Goal: Task Accomplishment & Management: Manage account settings

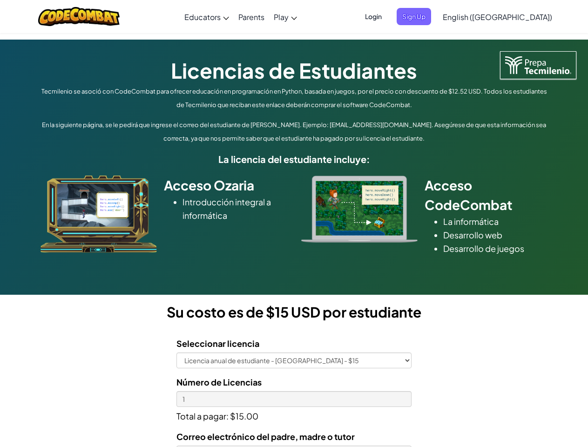
click at [294, 223] on div at bounding box center [359, 208] width 130 height 67
click at [387, 16] on span "Login" at bounding box center [373, 16] width 28 height 17
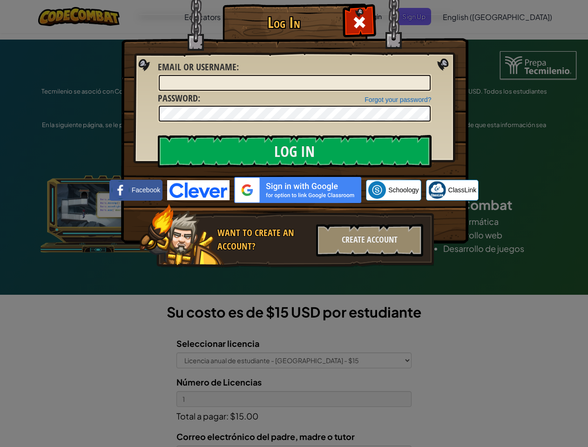
click at [471, 16] on div "Log In Unknown Error Email or Username : Forgot your password? Password : Log I…" at bounding box center [294, 223] width 588 height 447
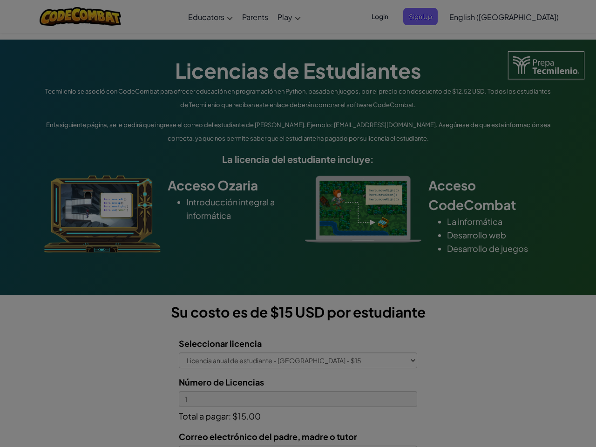
click at [471, 16] on div "Log In Unknown Error Email or Username : Forgot your password? Password : Log I…" at bounding box center [298, 223] width 596 height 447
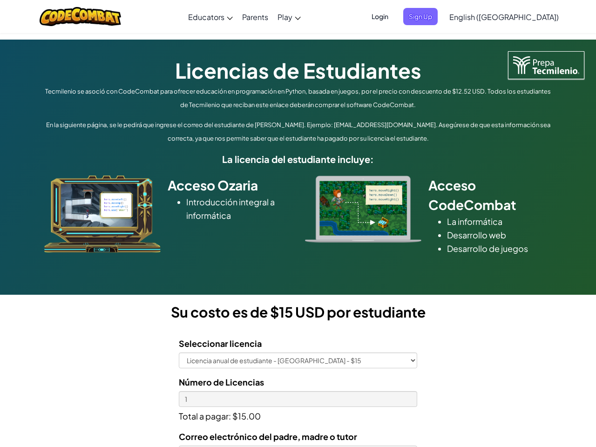
click at [520, 17] on div at bounding box center [298, 223] width 596 height 447
